Goal: Task Accomplishment & Management: Manage account settings

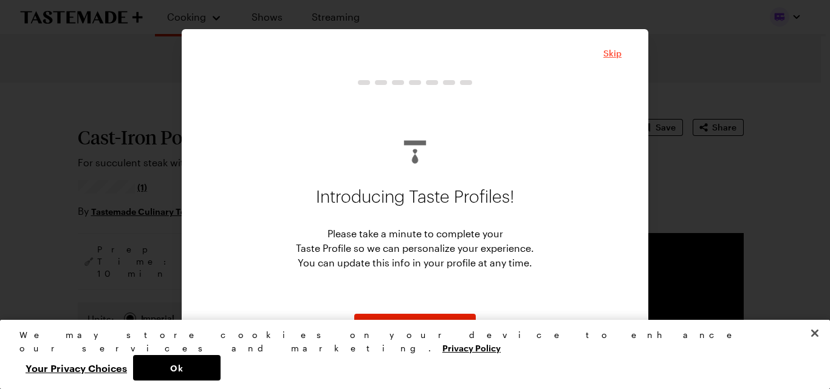
click at [615, 52] on span "Skip" at bounding box center [612, 53] width 18 height 12
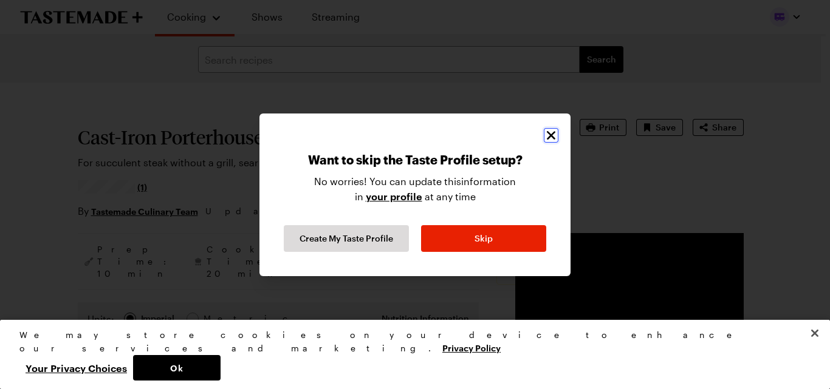
click at [554, 138] on icon "Close" at bounding box center [551, 135] width 9 height 9
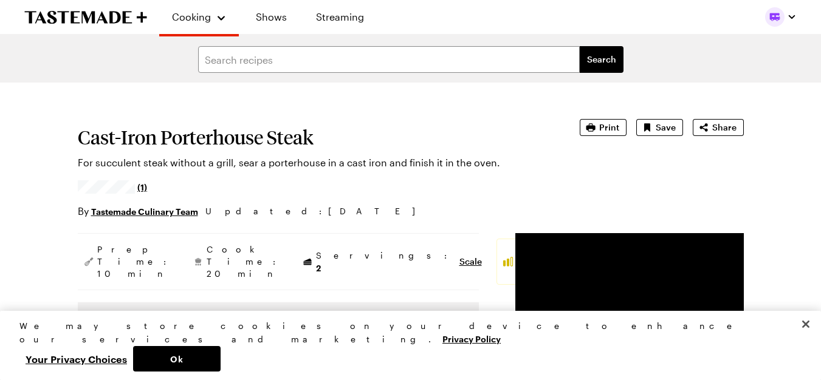
click at [221, 354] on button "Ok" at bounding box center [176, 359] width 87 height 26
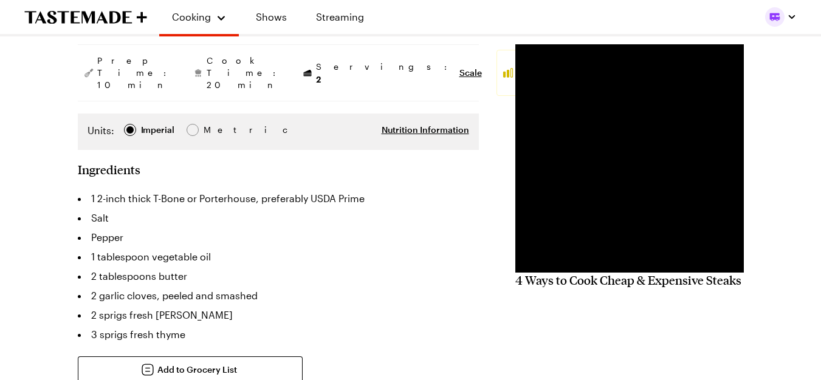
type textarea "x"
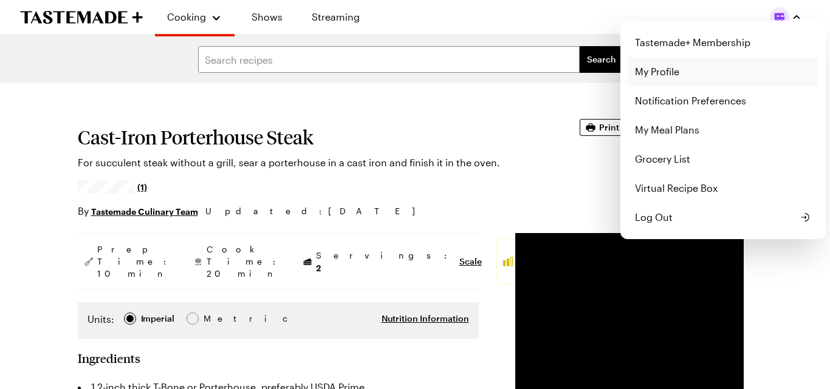
click at [728, 72] on link "My Profile" at bounding box center [723, 71] width 191 height 29
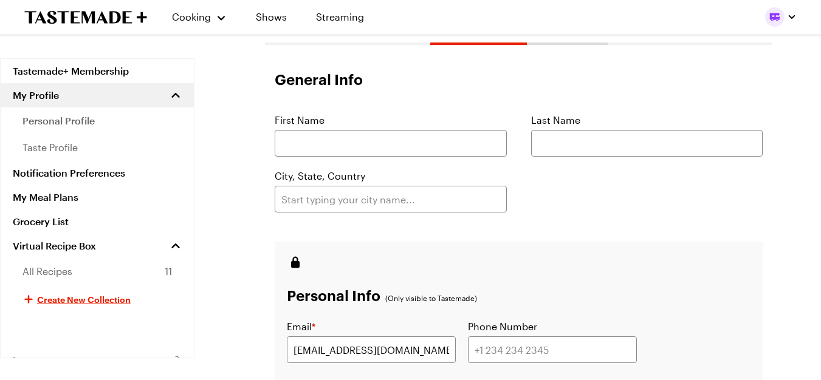
scroll to position [0, 5]
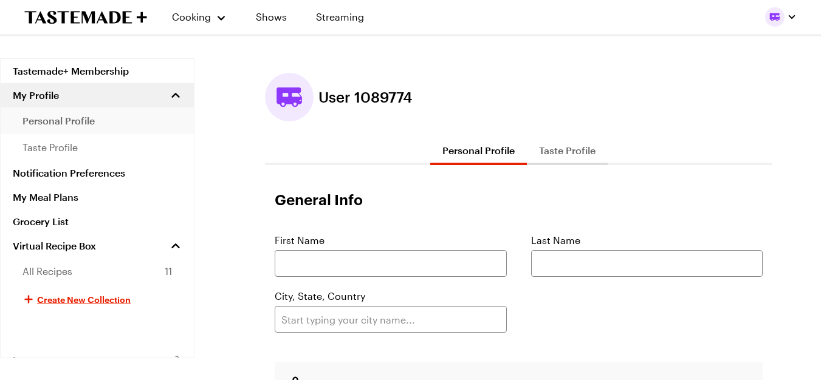
click at [135, 130] on link "personal profile" at bounding box center [97, 121] width 193 height 27
click at [101, 121] on link "personal profile" at bounding box center [97, 121] width 193 height 27
click at [105, 144] on link "taste profile" at bounding box center [97, 147] width 193 height 27
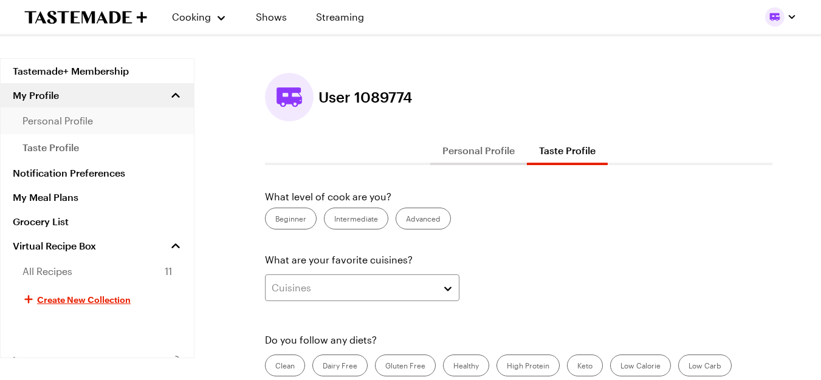
click at [135, 125] on link "personal profile" at bounding box center [97, 121] width 193 height 27
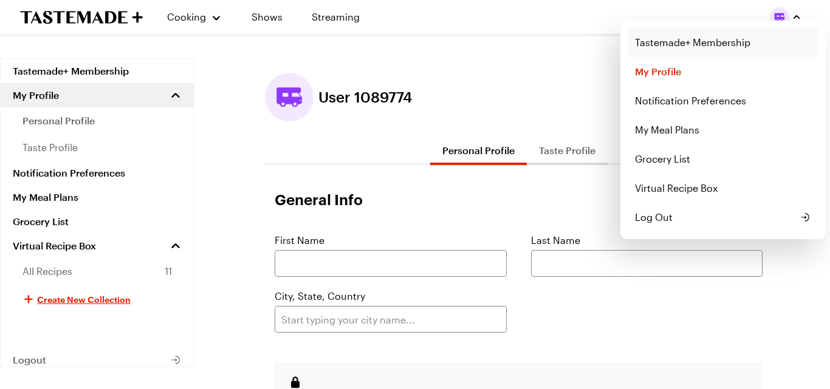
click at [738, 44] on link "Tastemade+ Membership" at bounding box center [723, 42] width 191 height 29
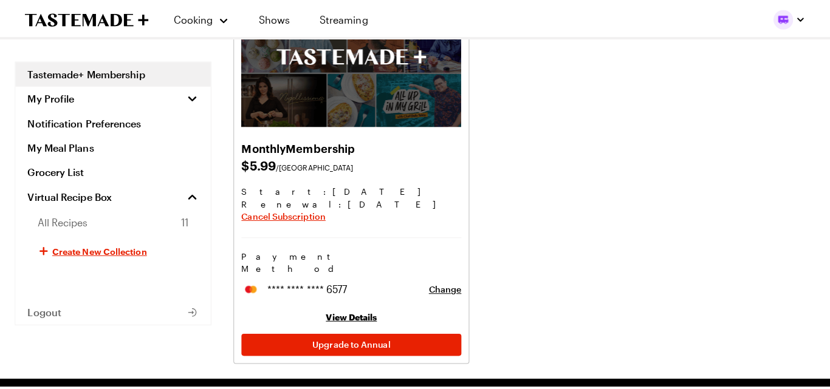
scroll to position [124, 0]
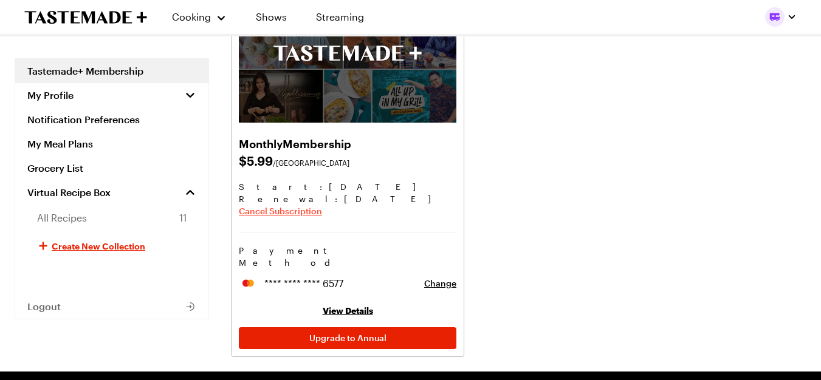
click at [292, 213] on span "Cancel Subscription" at bounding box center [280, 211] width 83 height 12
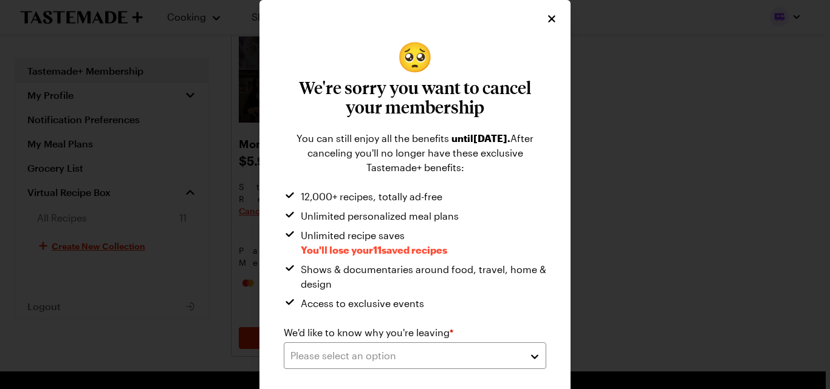
scroll to position [50, 0]
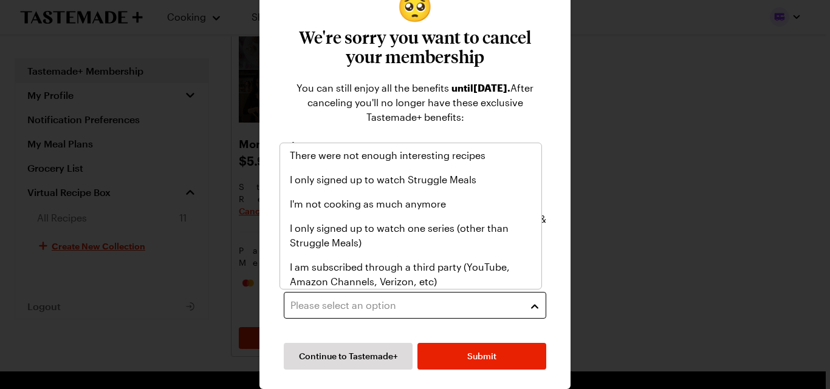
click at [529, 306] on button "Please select an option" at bounding box center [415, 305] width 262 height 27
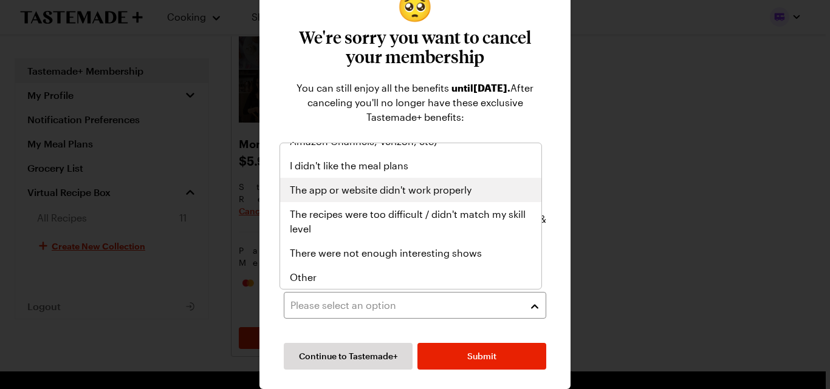
scroll to position [141, 0]
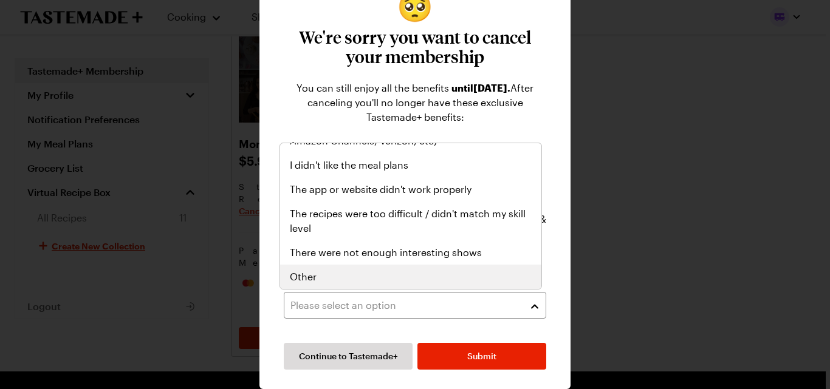
click at [501, 276] on div "Other" at bounding box center [411, 277] width 242 height 15
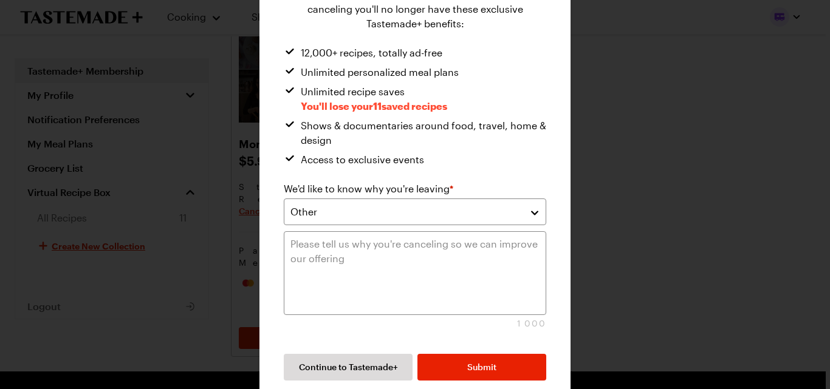
scroll to position [155, 0]
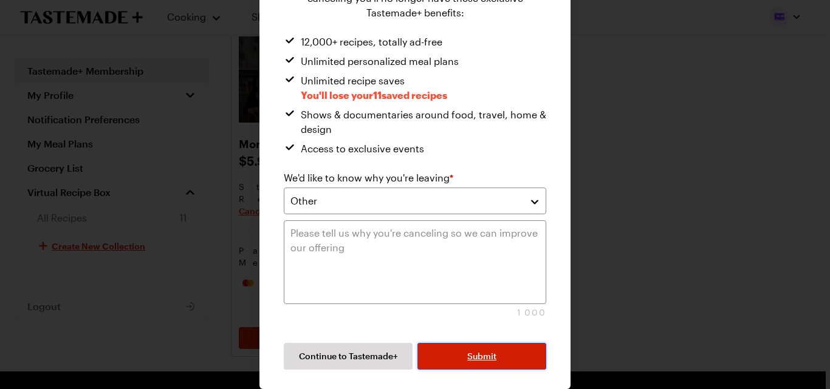
click at [488, 356] on span "Submit" at bounding box center [481, 357] width 29 height 12
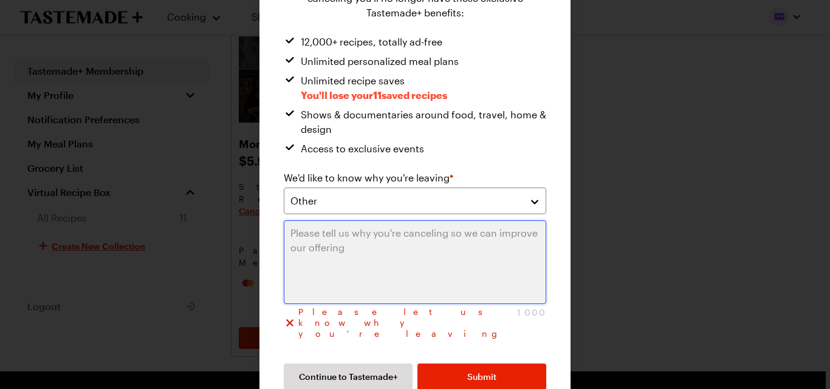
click at [302, 244] on textarea at bounding box center [415, 263] width 262 height 84
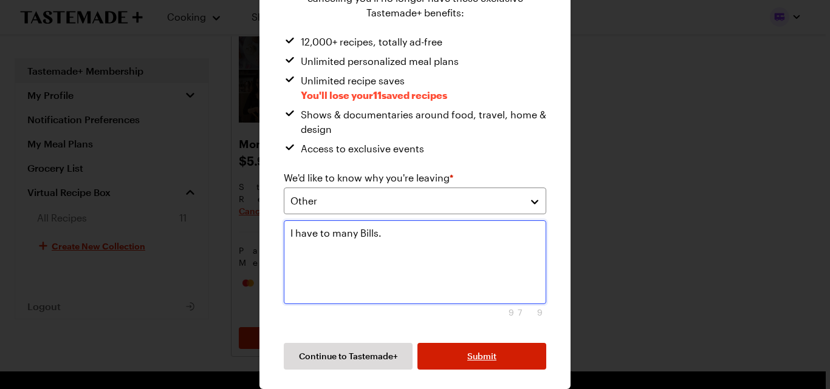
type textarea "I have to many Bills."
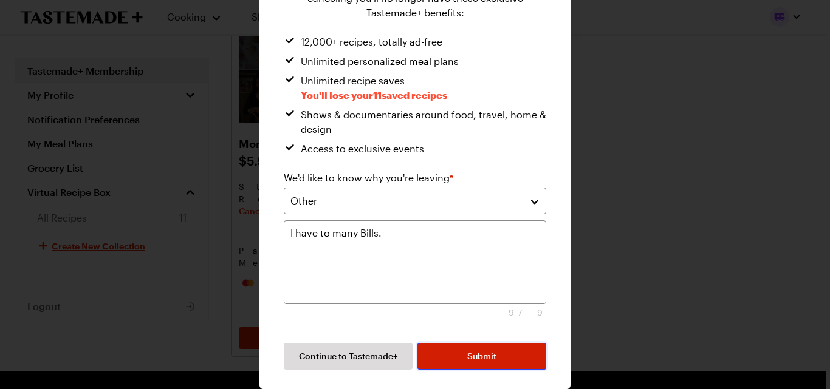
click at [448, 350] on button "Submit" at bounding box center [481, 356] width 129 height 27
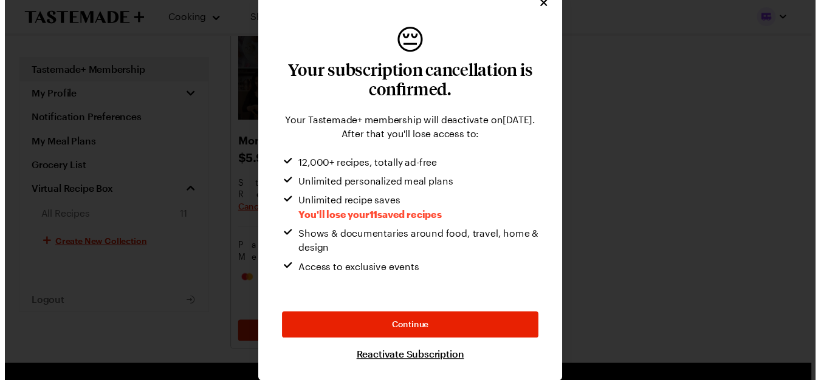
scroll to position [16, 0]
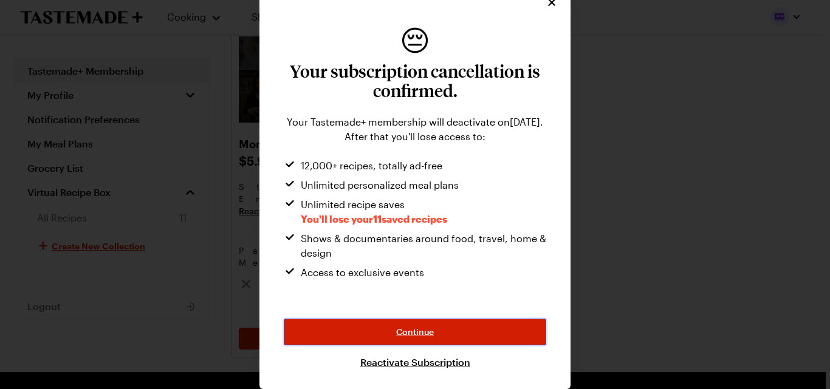
click at [458, 330] on button "Continue" at bounding box center [415, 332] width 262 height 27
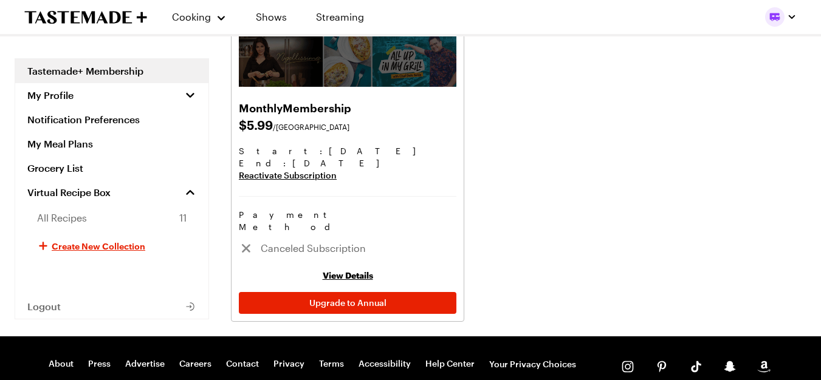
scroll to position [163, 0]
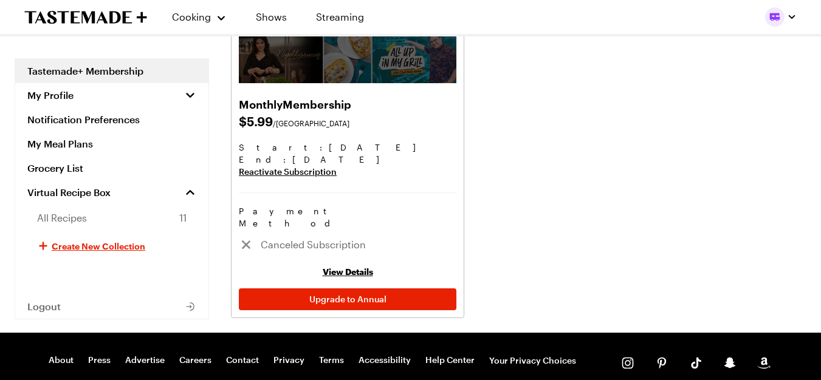
click at [337, 267] on link "View Details" at bounding box center [348, 272] width 50 height 10
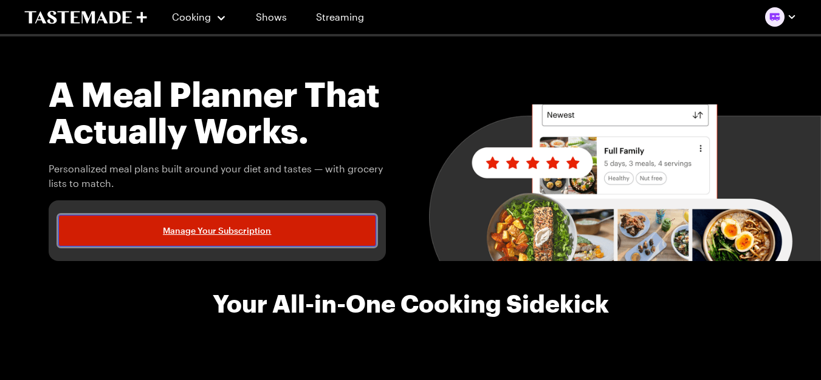
click at [231, 241] on link "Manage Your Subscription" at bounding box center [217, 231] width 318 height 32
